Goal: Check status: Check status

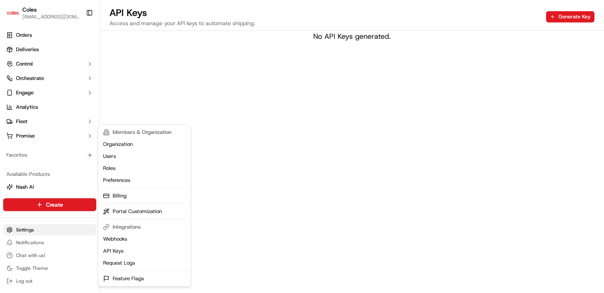
click at [35, 228] on html "Coles [EMAIL_ADDRESS][DOMAIN_NAME] Toggle Sidebar Orders Deliveries Control Orc…" at bounding box center [302, 146] width 604 height 293
click at [126, 261] on link "Request Logs" at bounding box center [144, 263] width 89 height 12
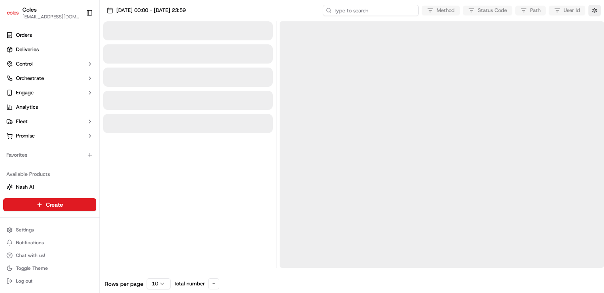
click at [383, 14] on input at bounding box center [371, 10] width 96 height 11
paste input "1-68d1eab6-022e7de80739995d64c81e00"
type input "1-68d1eab6-022e7de80739995d64c81e00"
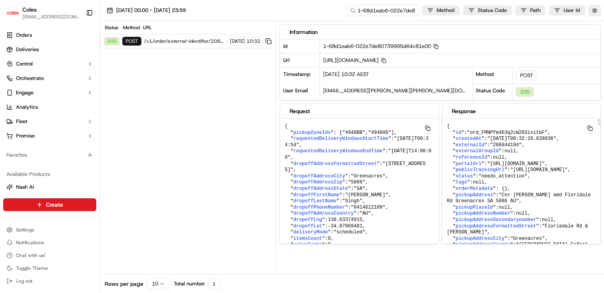
click at [510, 173] on span ""[URL][DOMAIN_NAME]"" at bounding box center [539, 170] width 58 height 6
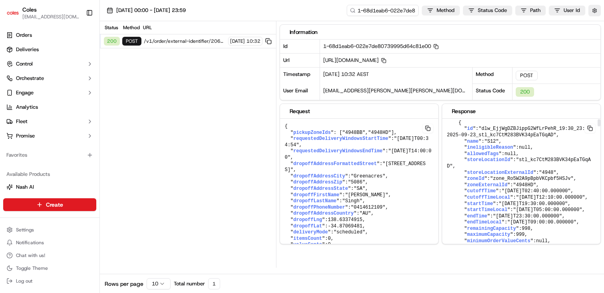
scroll to position [620, 0]
